Goal: Task Accomplishment & Management: Manage account settings

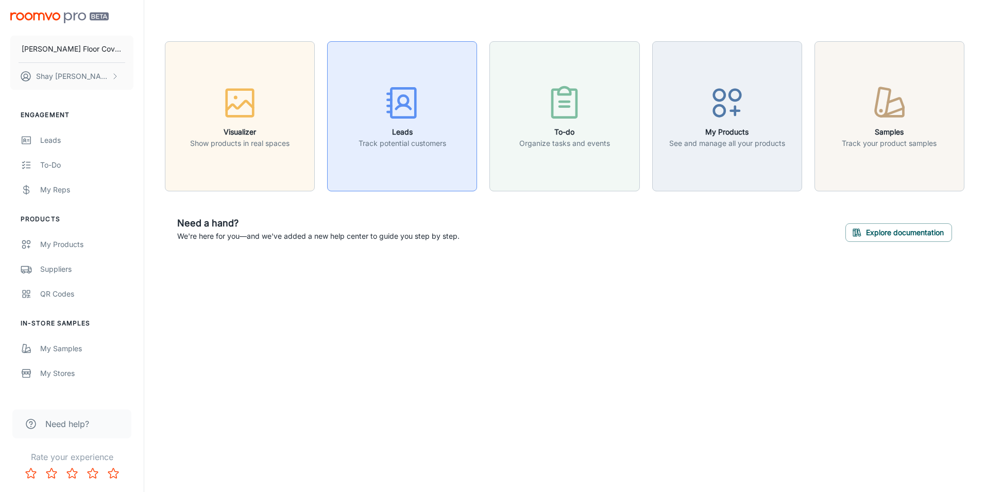
click at [408, 125] on div "button" at bounding box center [403, 104] width 88 height 43
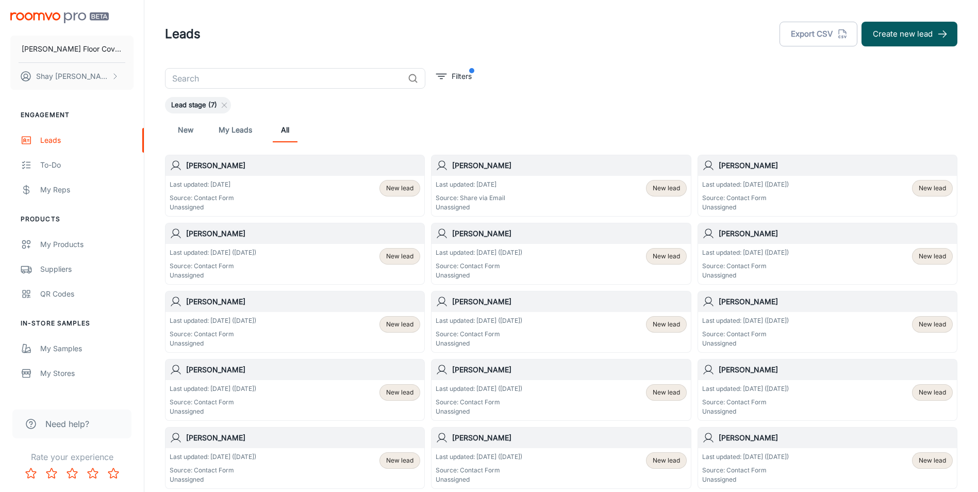
click at [522, 186] on div "Last updated: [DATE] Source: Share via Email Unassigned New lead" at bounding box center [560, 196] width 250 height 32
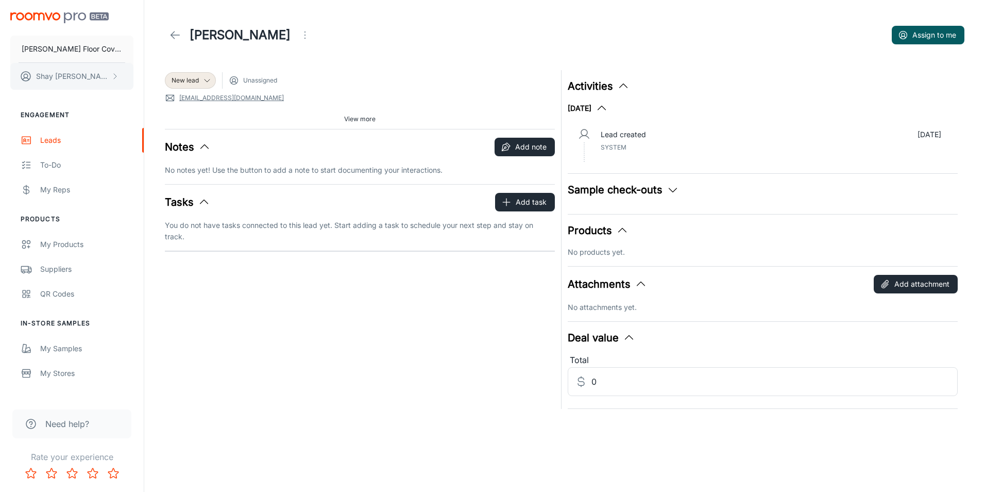
click at [83, 73] on p "[PERSON_NAME]" at bounding box center [72, 76] width 73 height 11
click at [166, 92] on li "Log out" at bounding box center [160, 94] width 55 height 18
